Goal: Transaction & Acquisition: Book appointment/travel/reservation

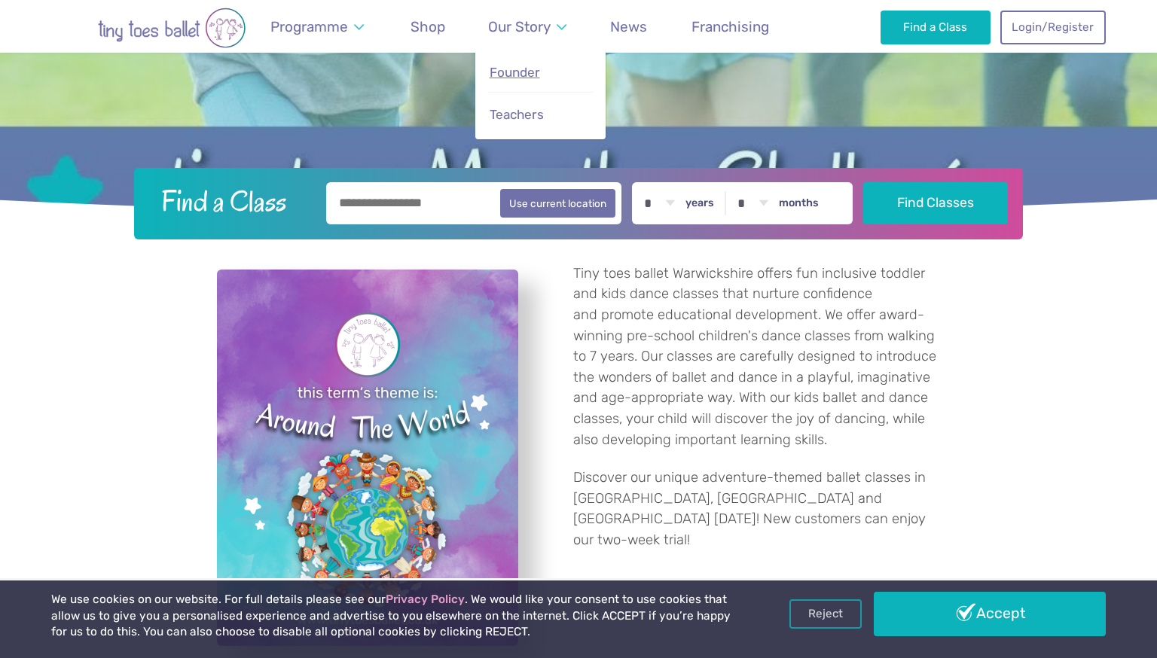
scroll to position [335, 0]
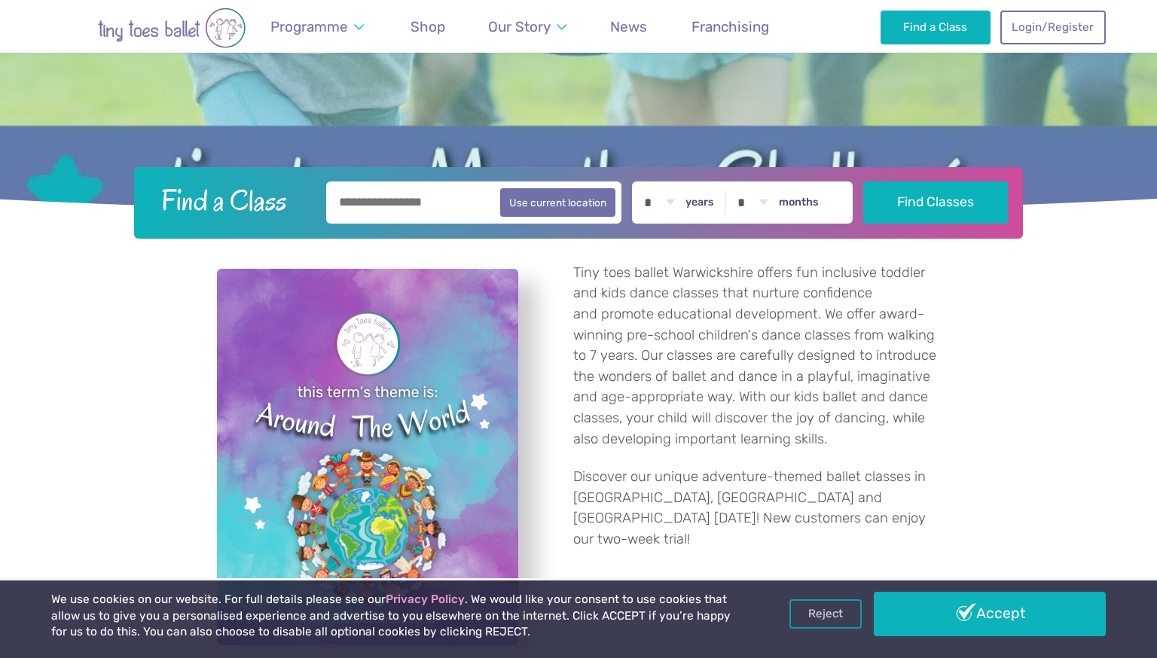
click at [383, 203] on input "text" at bounding box center [473, 203] width 295 height 42
click at [588, 211] on button "Use current location" at bounding box center [557, 202] width 115 height 29
type input "**********"
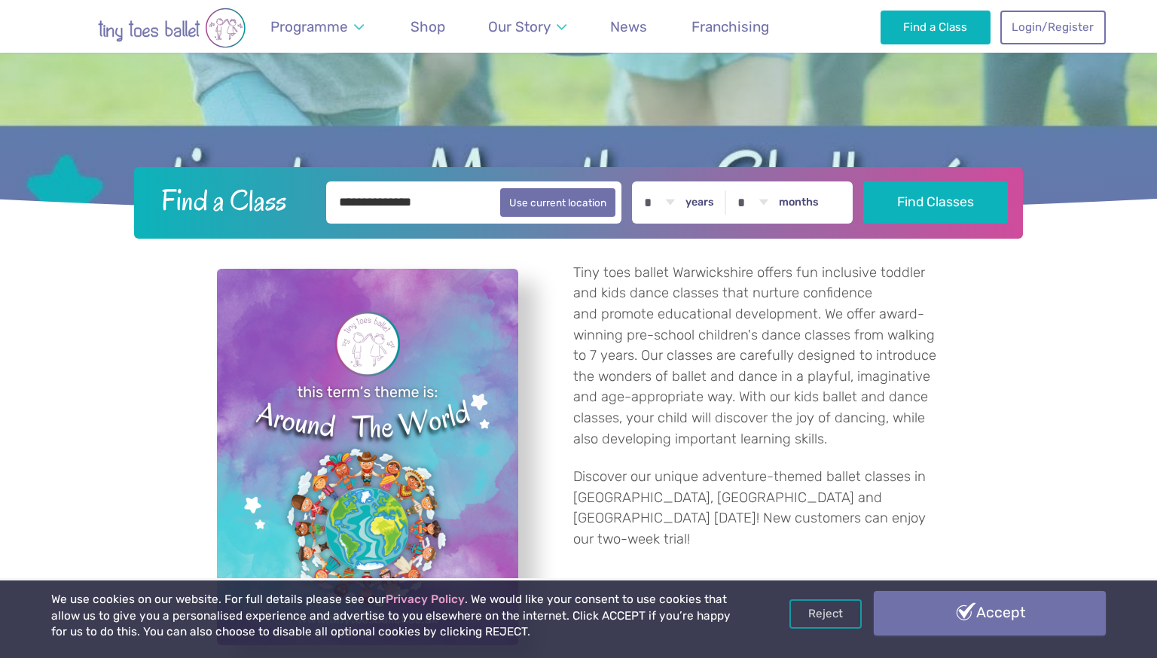
click at [957, 620] on link "Accept" at bounding box center [990, 613] width 232 height 44
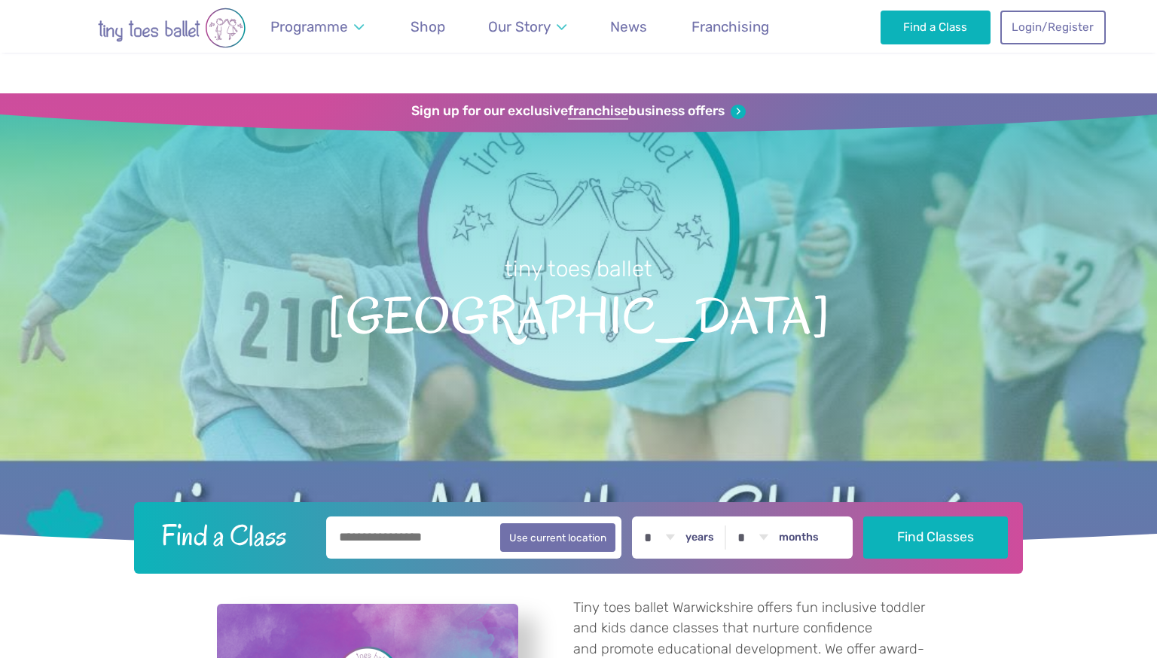
scroll to position [337, 0]
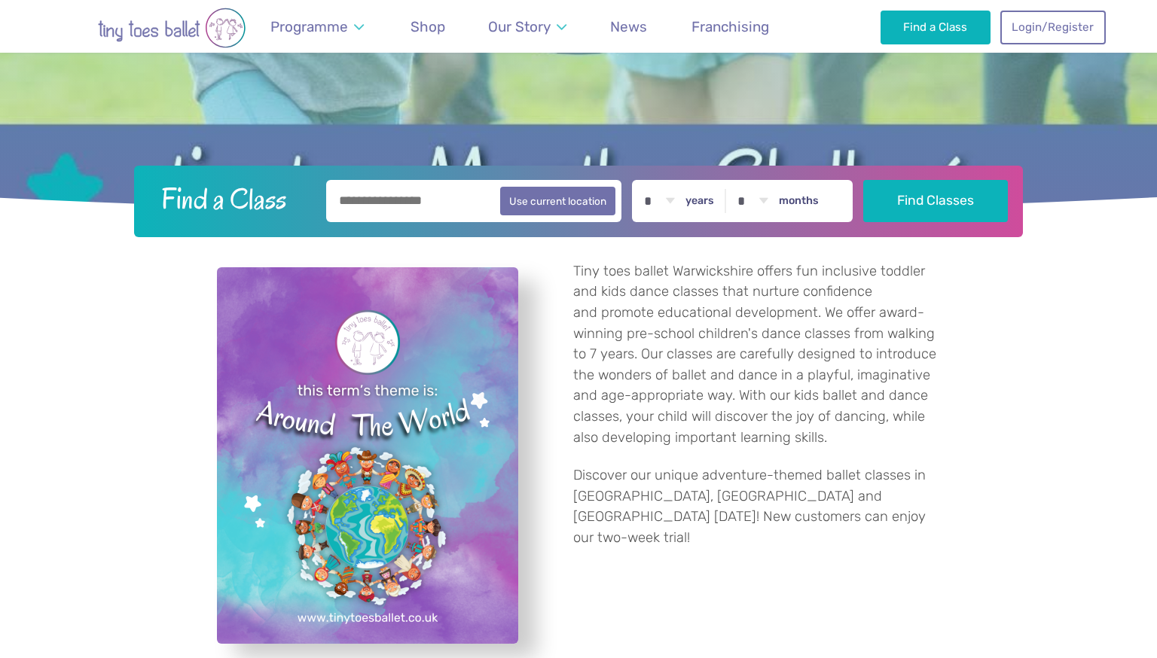
click at [414, 190] on input "text" at bounding box center [473, 201] width 295 height 42
type input "*******"
click at [714, 199] on label "years" at bounding box center [699, 201] width 29 height 14
click at [682, 199] on select "* * * * * * * * * * ** ** **" at bounding box center [659, 201] width 47 height 42
click at [682, 203] on select "* * * * * * * * * * ** ** **" at bounding box center [659, 201] width 47 height 42
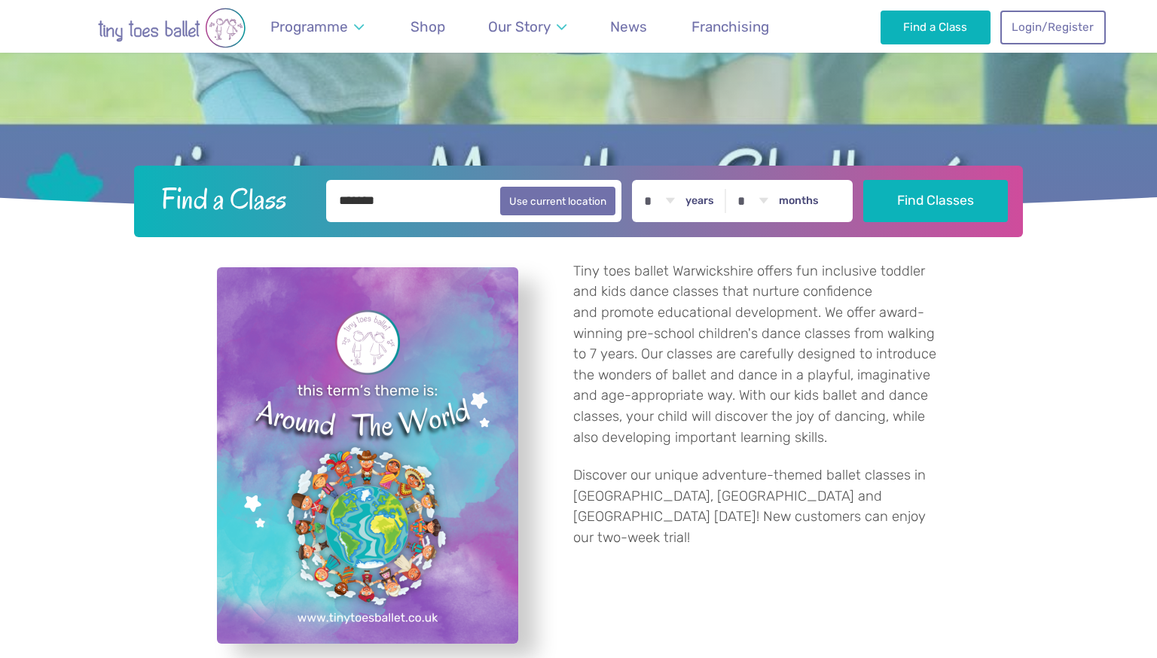
select select "*"
click at [656, 180] on select "* * * * * * * * * * ** ** **" at bounding box center [659, 201] width 47 height 42
click at [776, 206] on select "* * * * * * * * * * ** **" at bounding box center [752, 201] width 47 height 42
select select "*"
click at [751, 180] on select "* * * * * * * * * * ** **" at bounding box center [752, 201] width 47 height 42
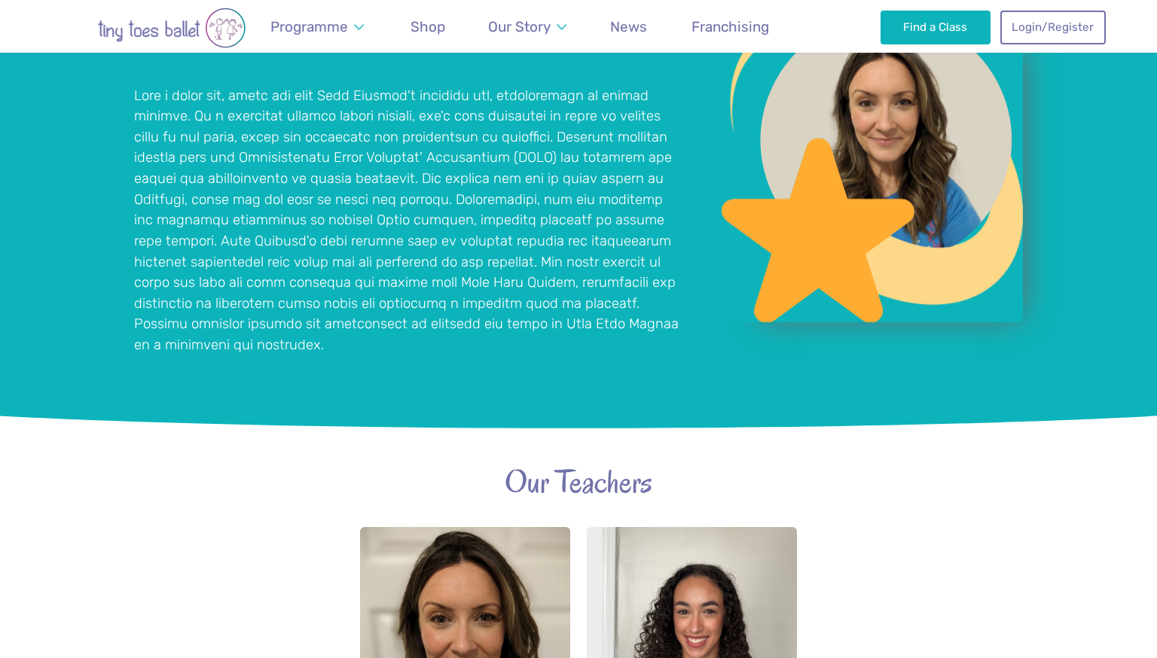
scroll to position [1323, 0]
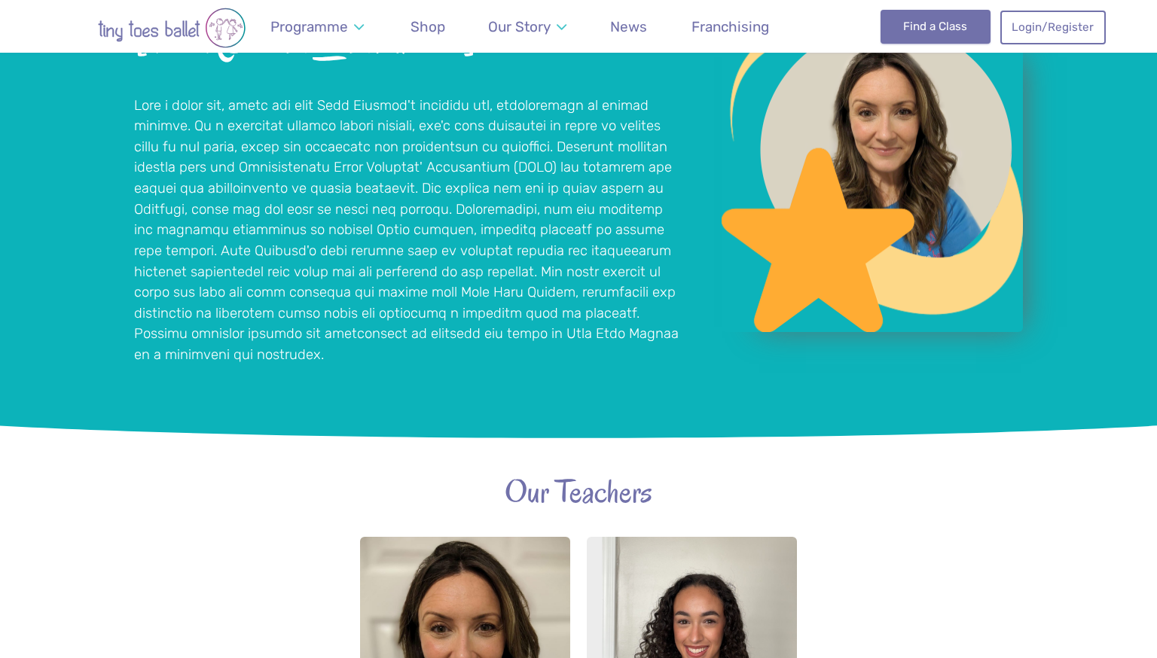
click at [949, 29] on link "Find a Class" at bounding box center [935, 26] width 111 height 33
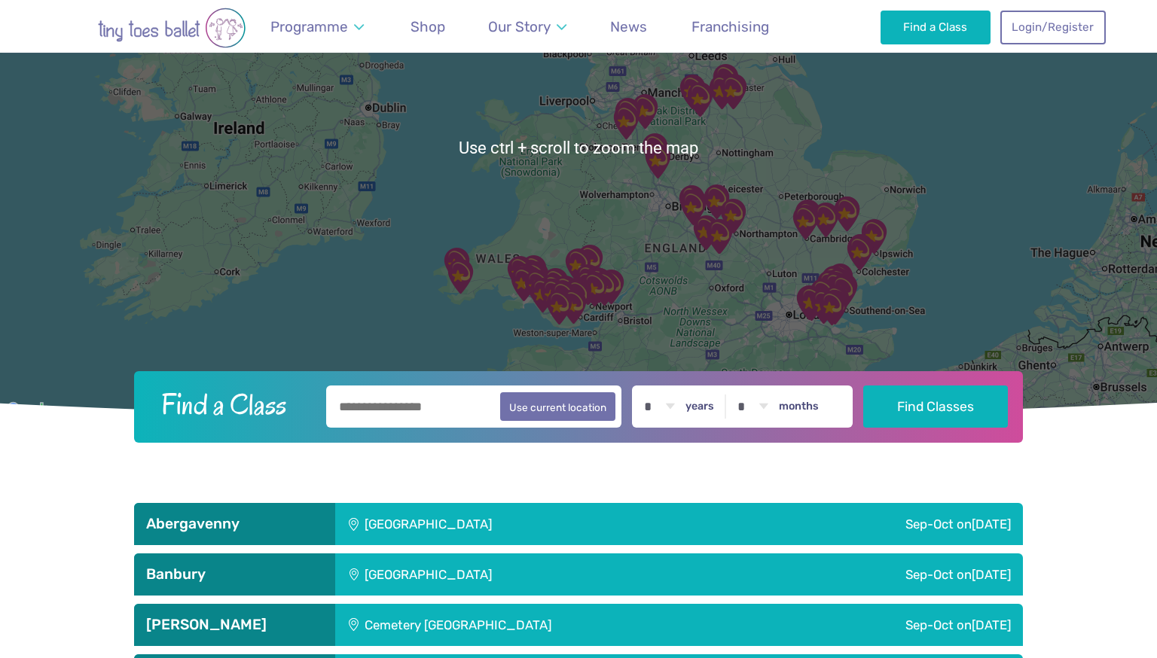
scroll to position [236, 0]
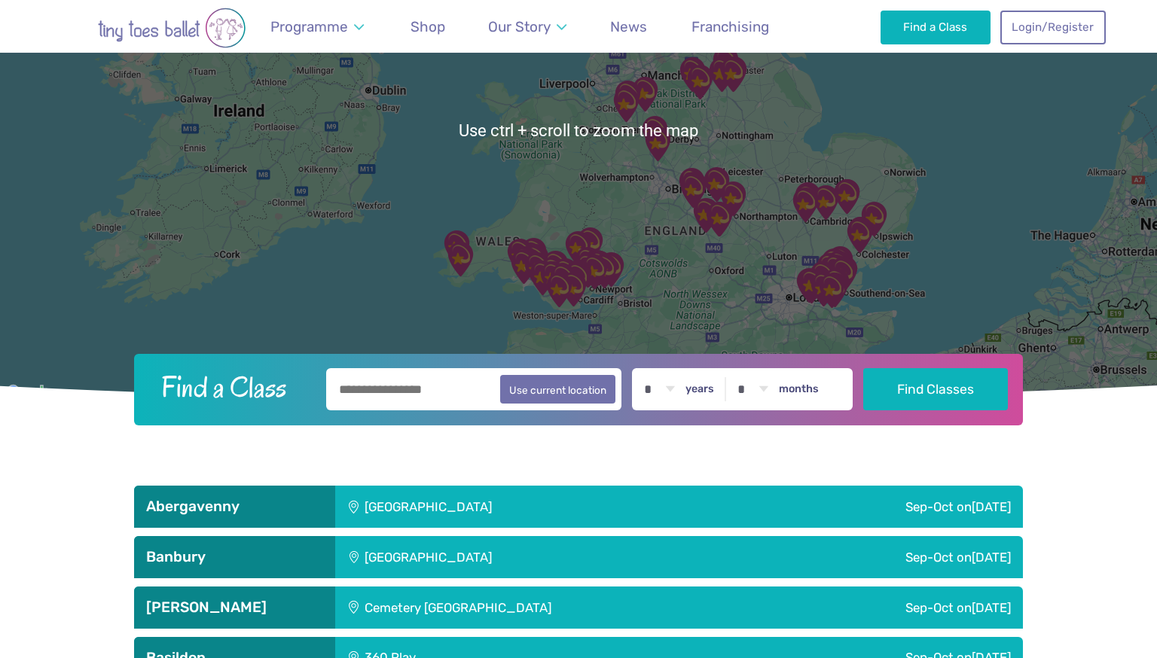
click at [743, 135] on div at bounding box center [578, 130] width 1157 height 545
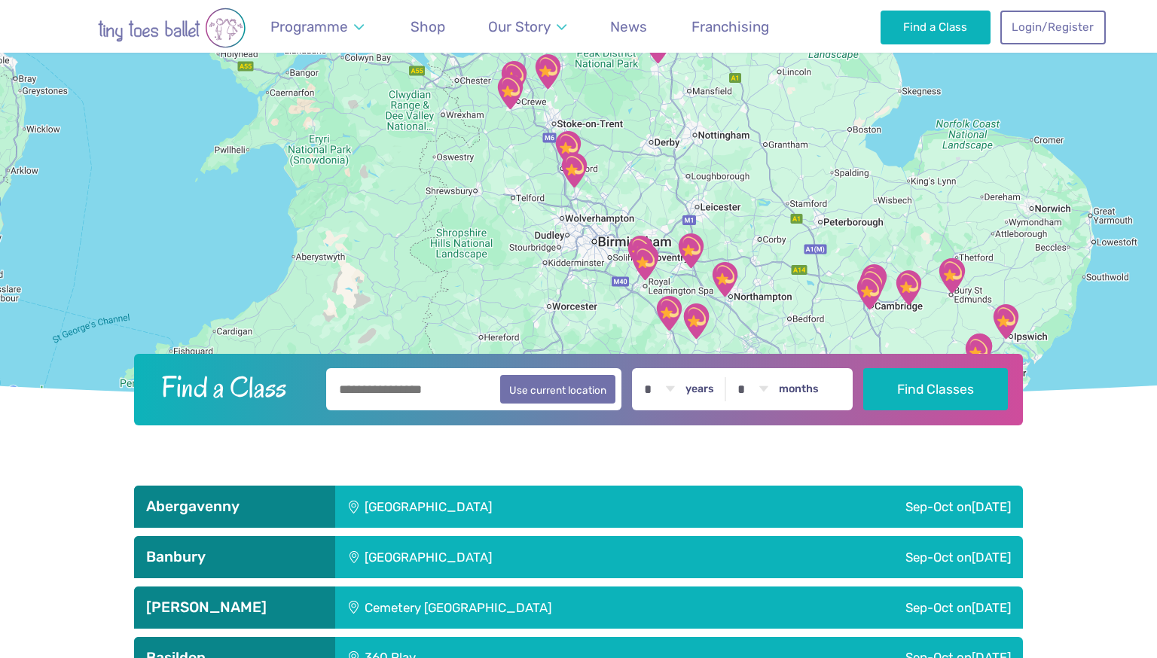
click at [642, 191] on div at bounding box center [578, 130] width 1157 height 545
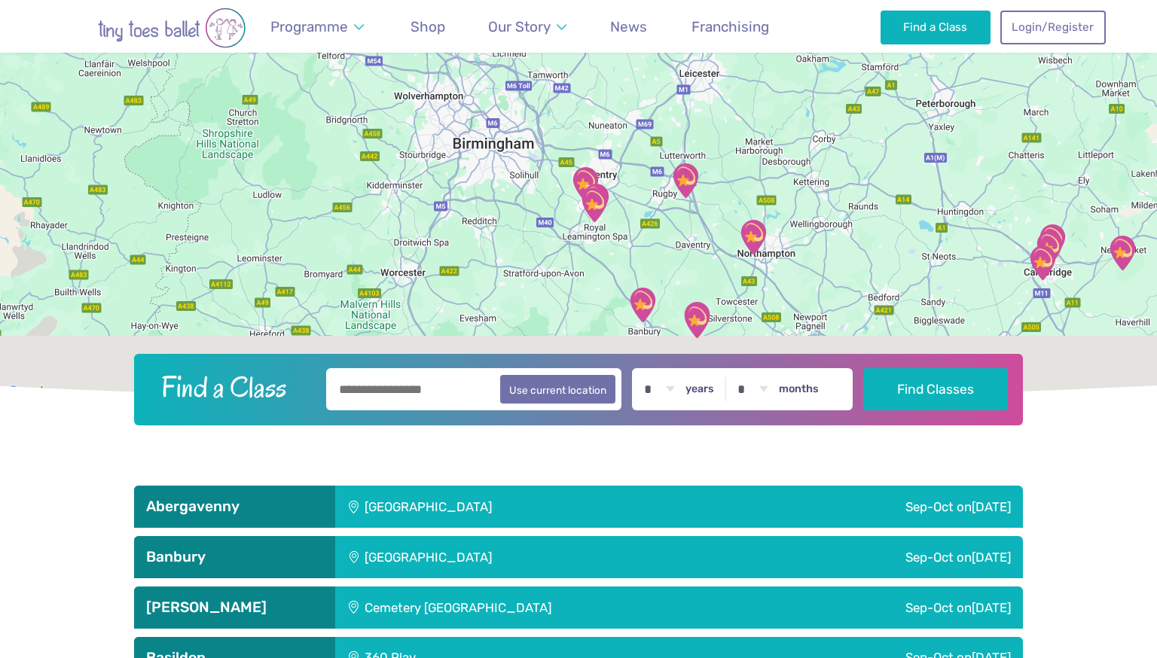
drag, startPoint x: 690, startPoint y: 332, endPoint x: 630, endPoint y: 167, distance: 175.6
click at [630, 167] on div at bounding box center [578, 130] width 1157 height 545
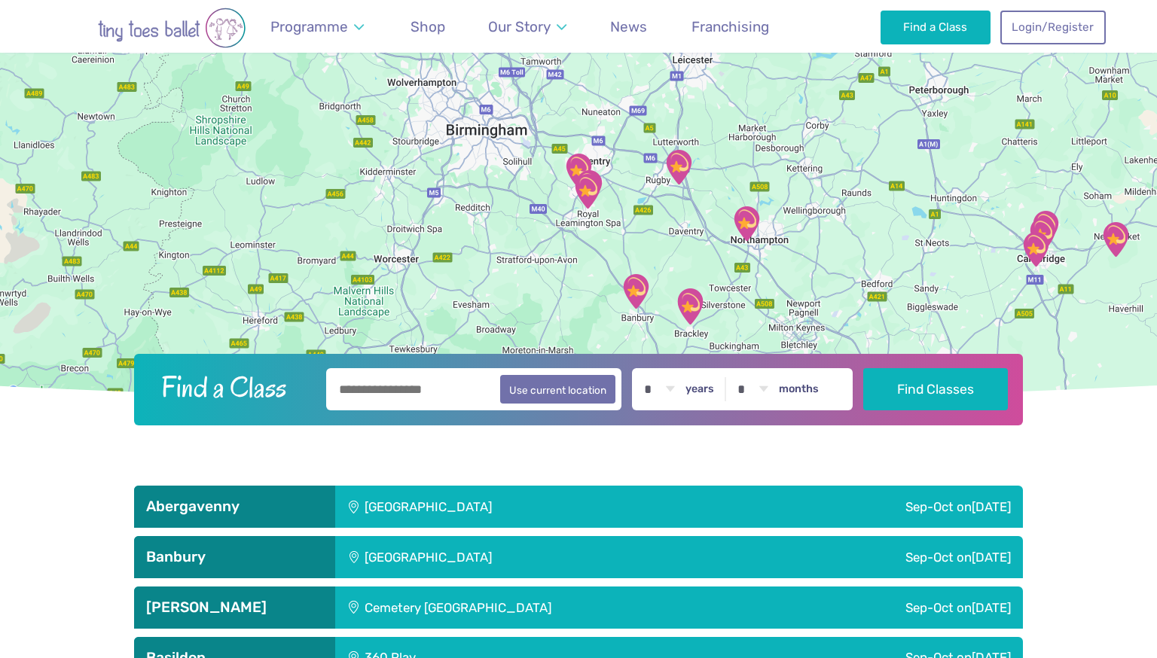
click at [620, 166] on div at bounding box center [578, 130] width 1157 height 545
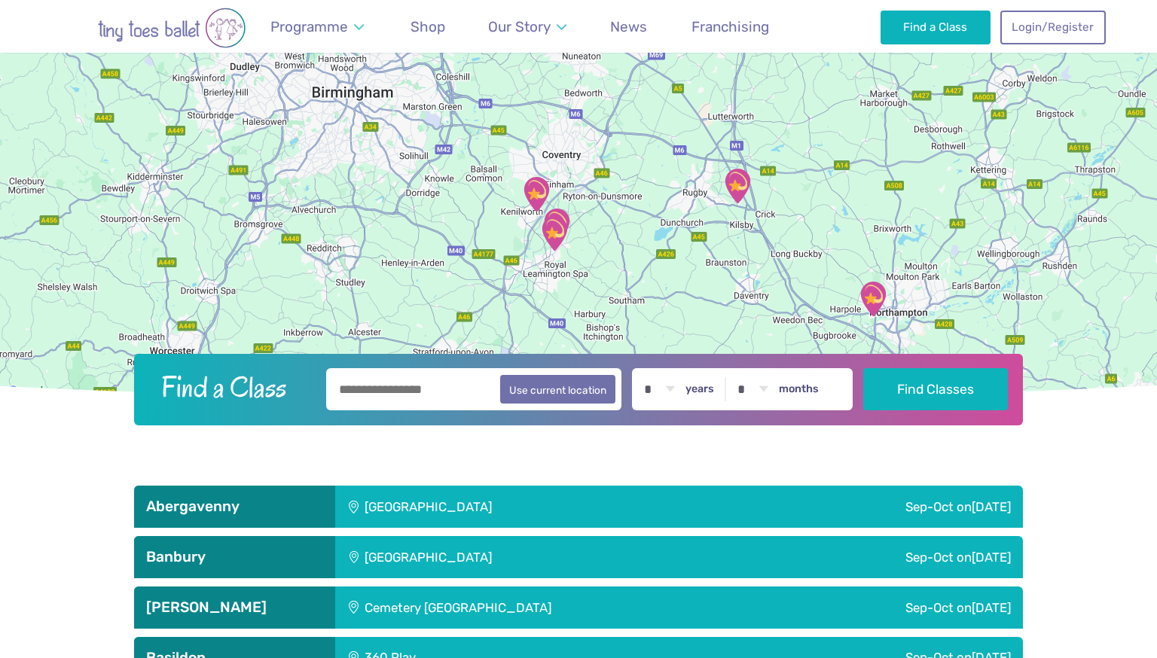
click at [468, 226] on div at bounding box center [578, 130] width 1157 height 545
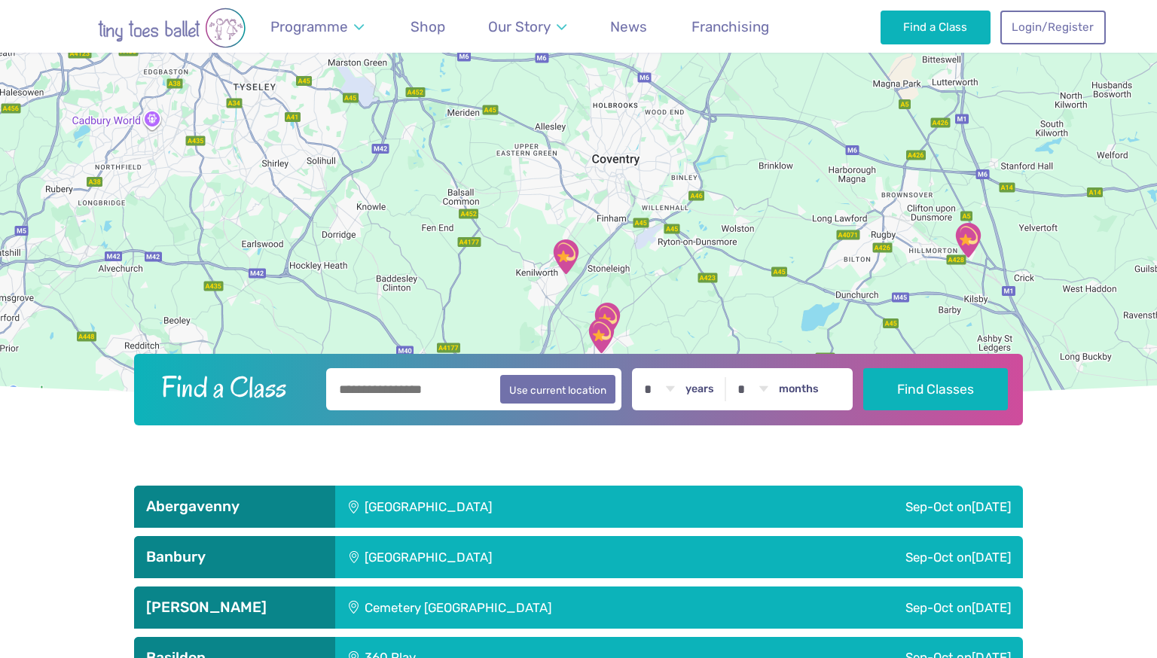
drag, startPoint x: 612, startPoint y: 154, endPoint x: 566, endPoint y: 236, distance: 94.4
click at [566, 236] on div at bounding box center [578, 130] width 1157 height 545
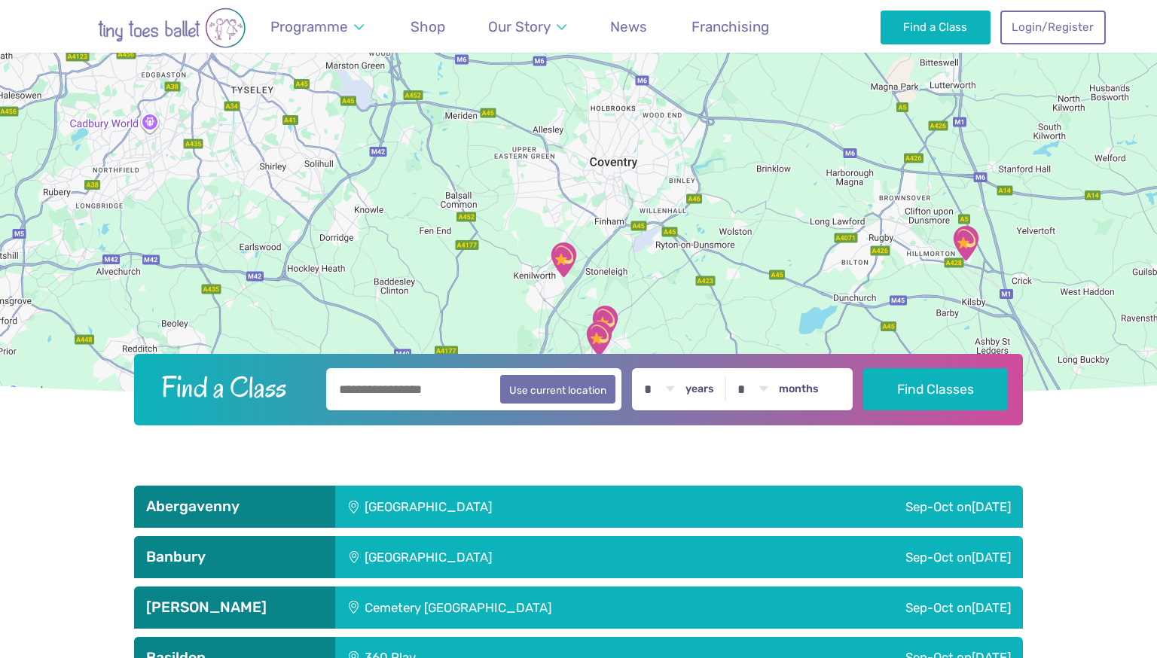
click at [567, 252] on img "Kenilworth School" at bounding box center [564, 260] width 50 height 50
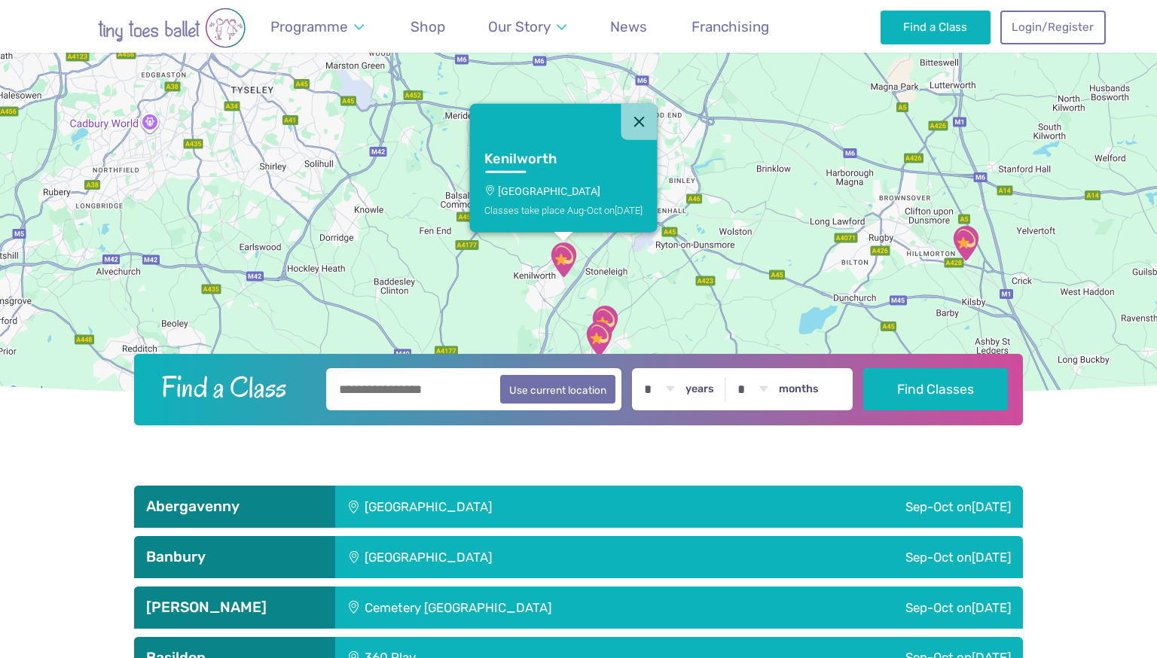
click at [551, 182] on link "Kenilworth Kenilworth School Classes take place Aug-Oct [DATE]" at bounding box center [564, 185] width 188 height 93
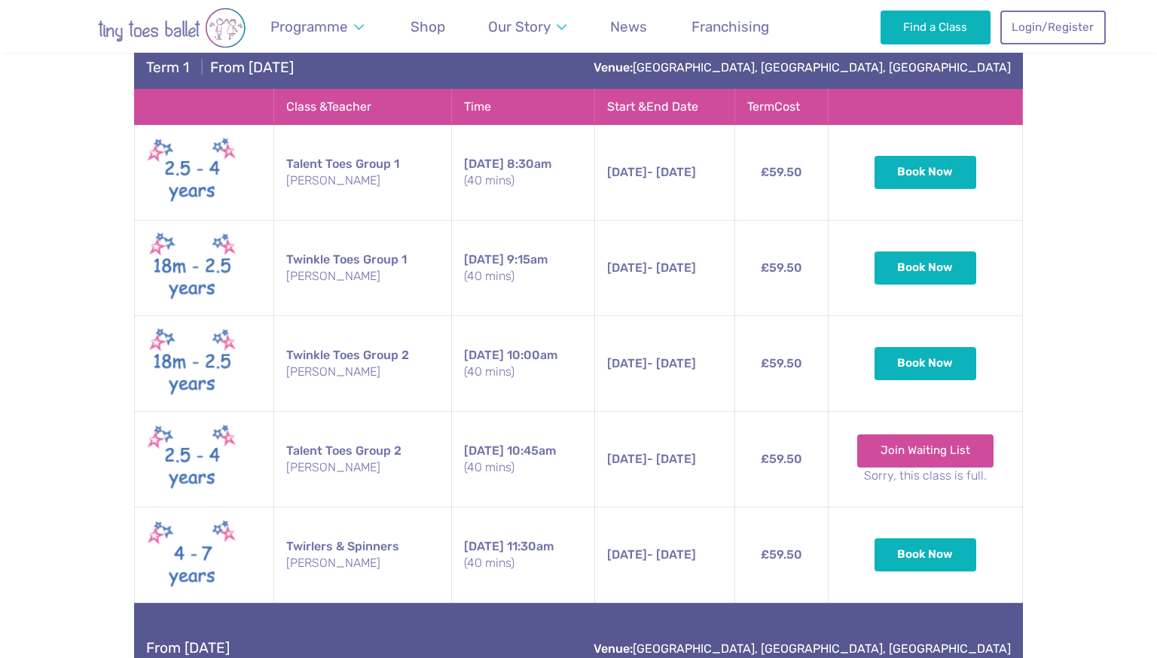
scroll to position [2754, 0]
click at [949, 179] on button "Book Now" at bounding box center [925, 171] width 102 height 33
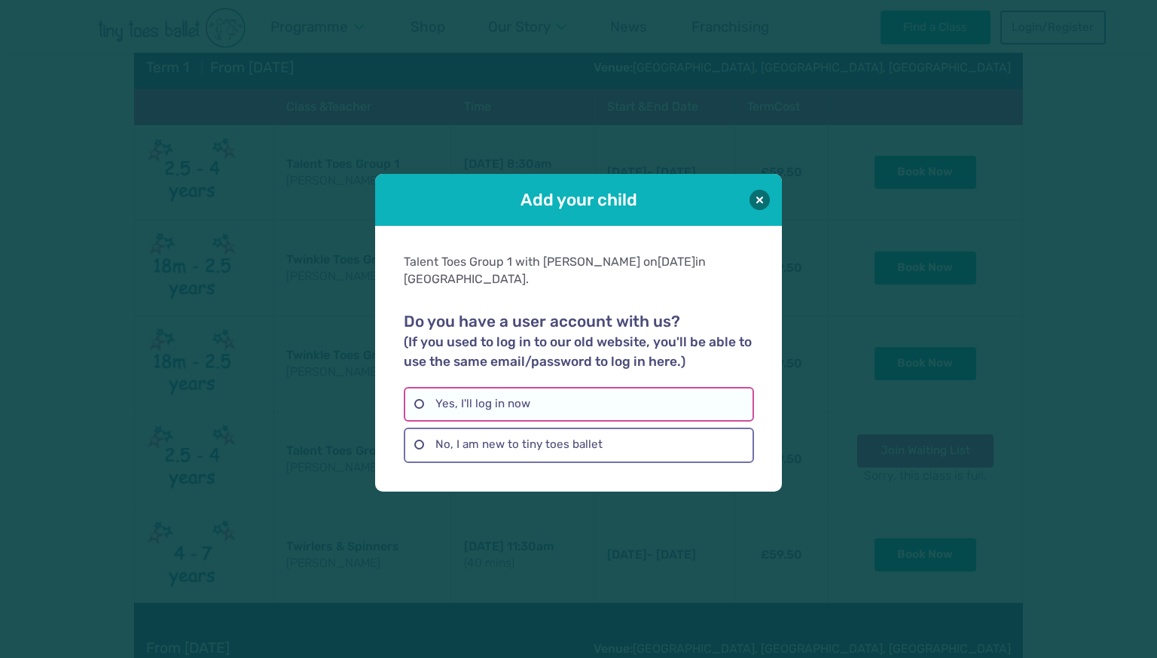
click at [584, 407] on label "Yes, I'll log in now" at bounding box center [578, 404] width 349 height 35
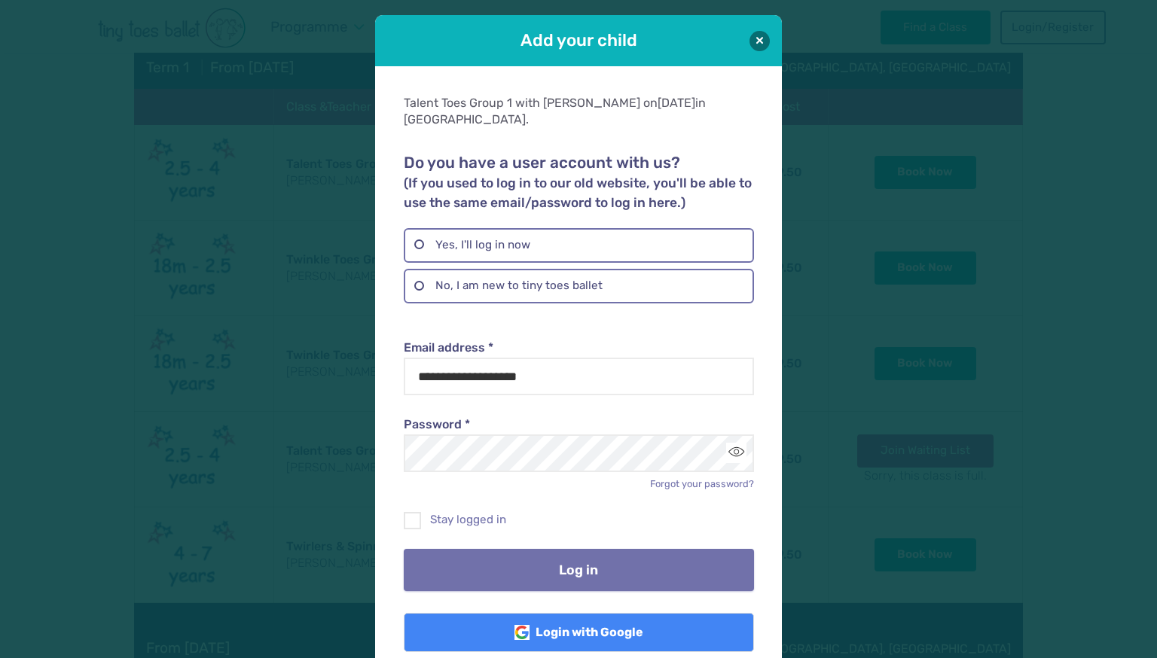
click at [543, 556] on button "Log in" at bounding box center [578, 570] width 349 height 42
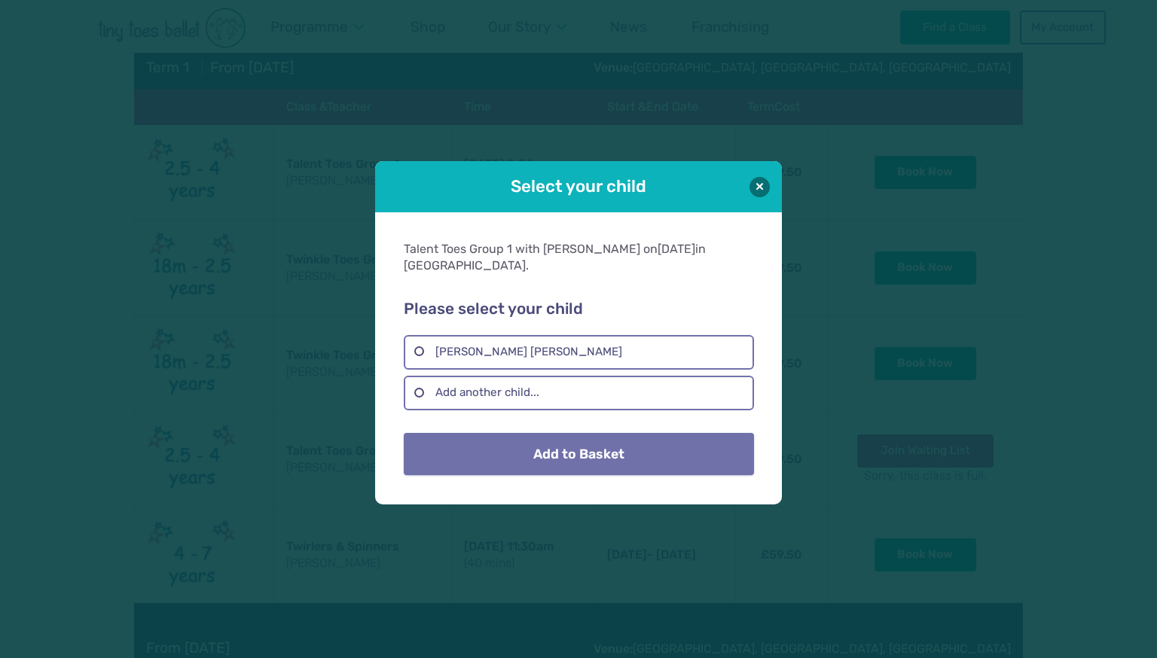
click at [600, 450] on button "Add to Basket" at bounding box center [578, 454] width 349 height 42
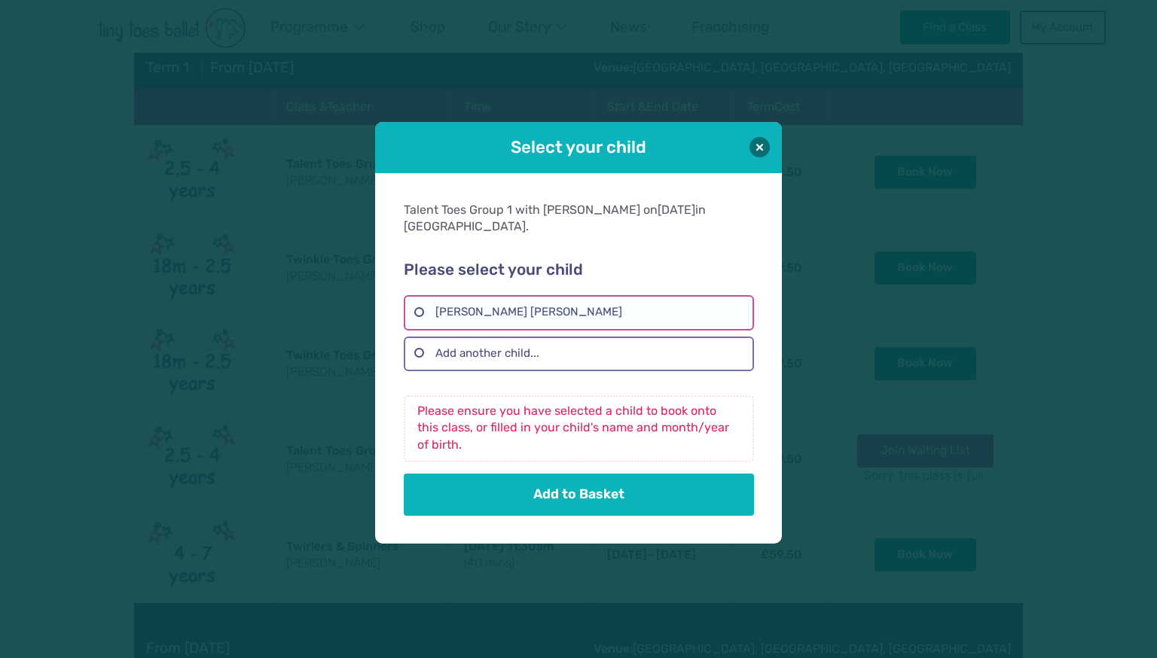
click at [508, 307] on label "[PERSON_NAME] [PERSON_NAME]" at bounding box center [578, 312] width 349 height 35
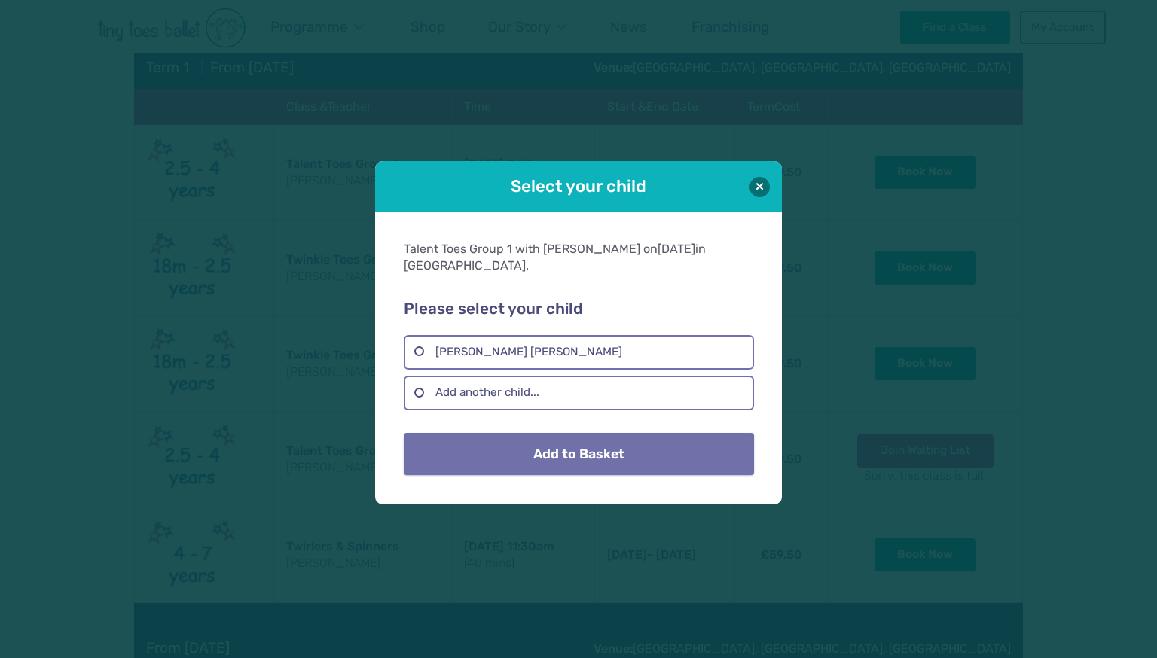
click at [543, 459] on button "Add to Basket" at bounding box center [578, 454] width 349 height 42
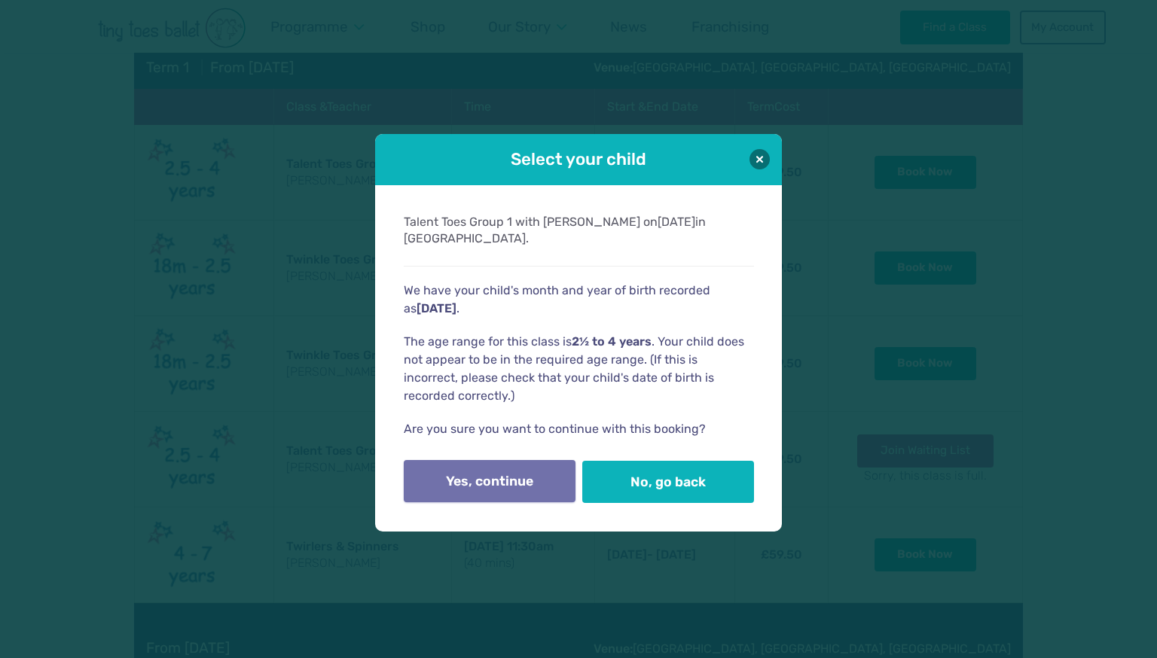
click at [493, 490] on button "Yes, continue" at bounding box center [490, 481] width 172 height 42
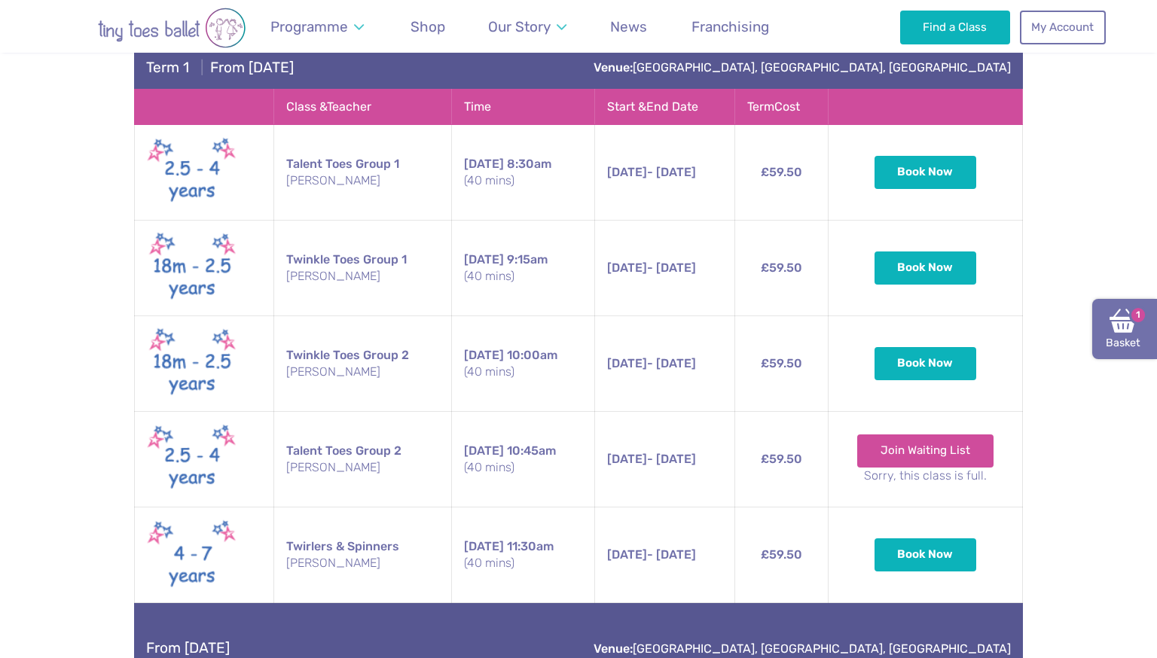
click at [1126, 336] on link "Basket 1" at bounding box center [1124, 329] width 65 height 60
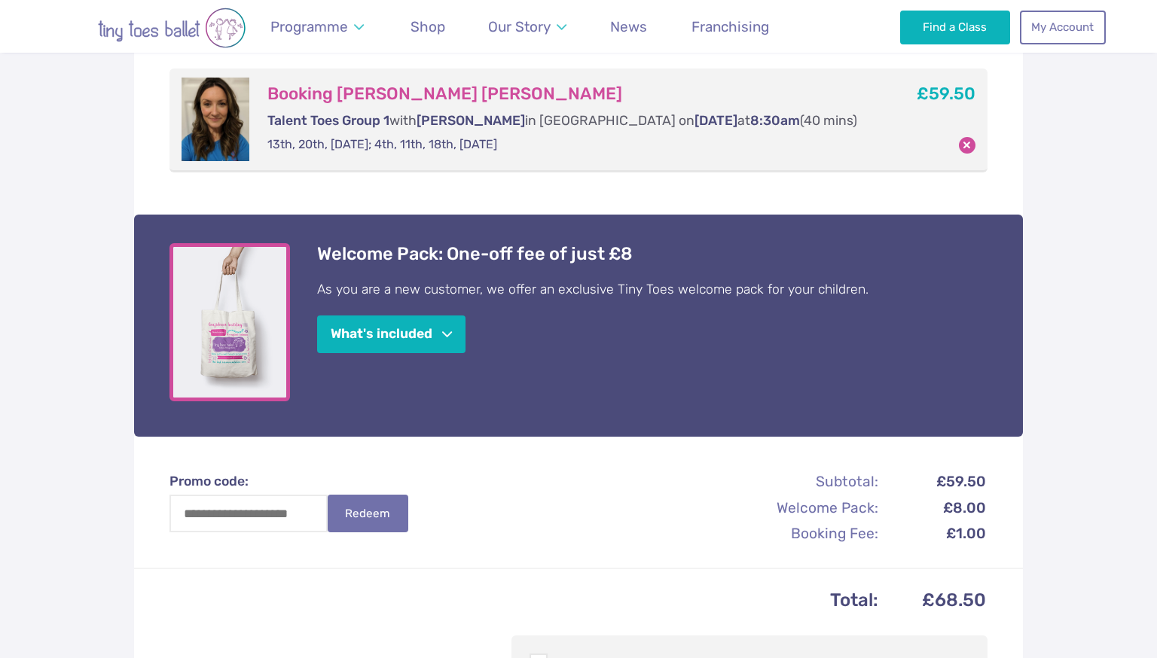
scroll to position [310, 0]
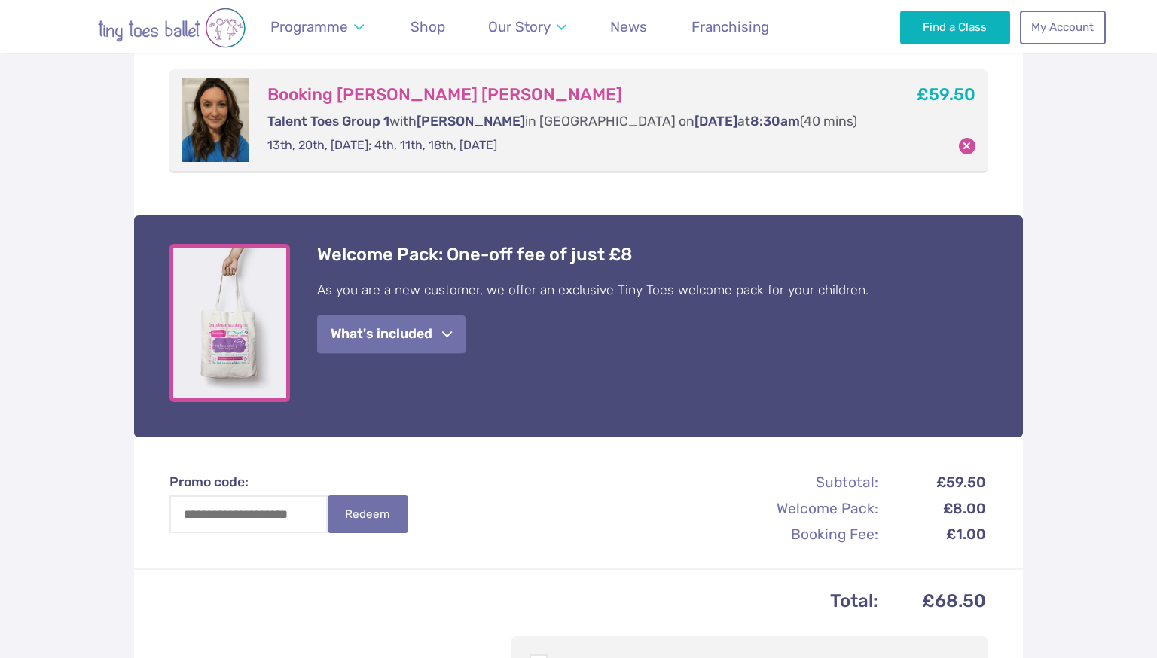
click at [452, 333] on span "button" at bounding box center [447, 334] width 10 height 11
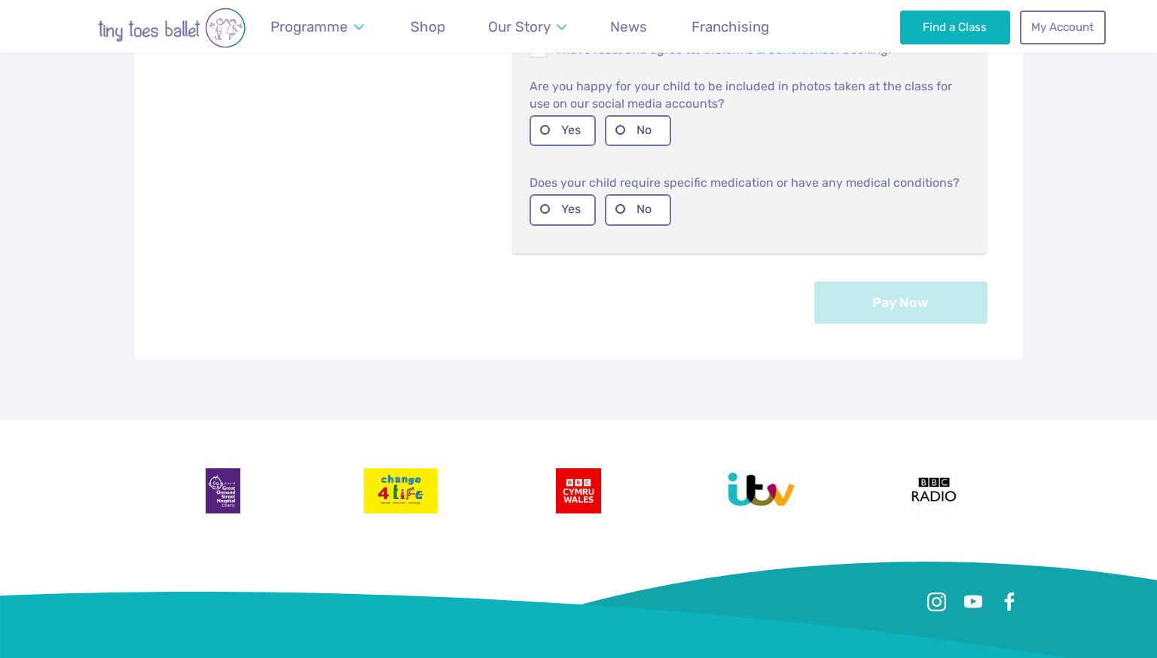
scroll to position [0, 0]
